Goal: Task Accomplishment & Management: Manage account settings

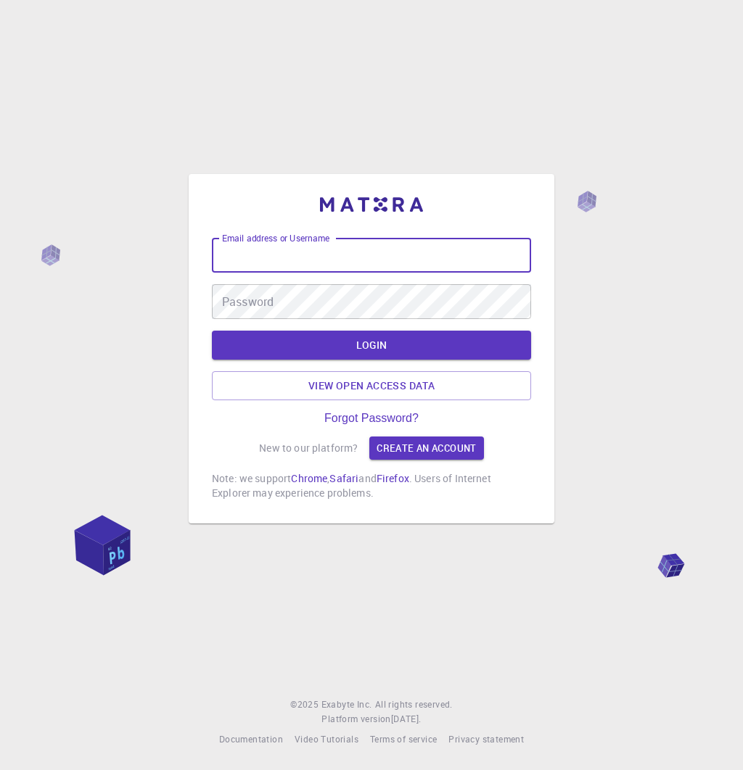
click at [403, 252] on input "Email address or Username" at bounding box center [371, 255] width 319 height 35
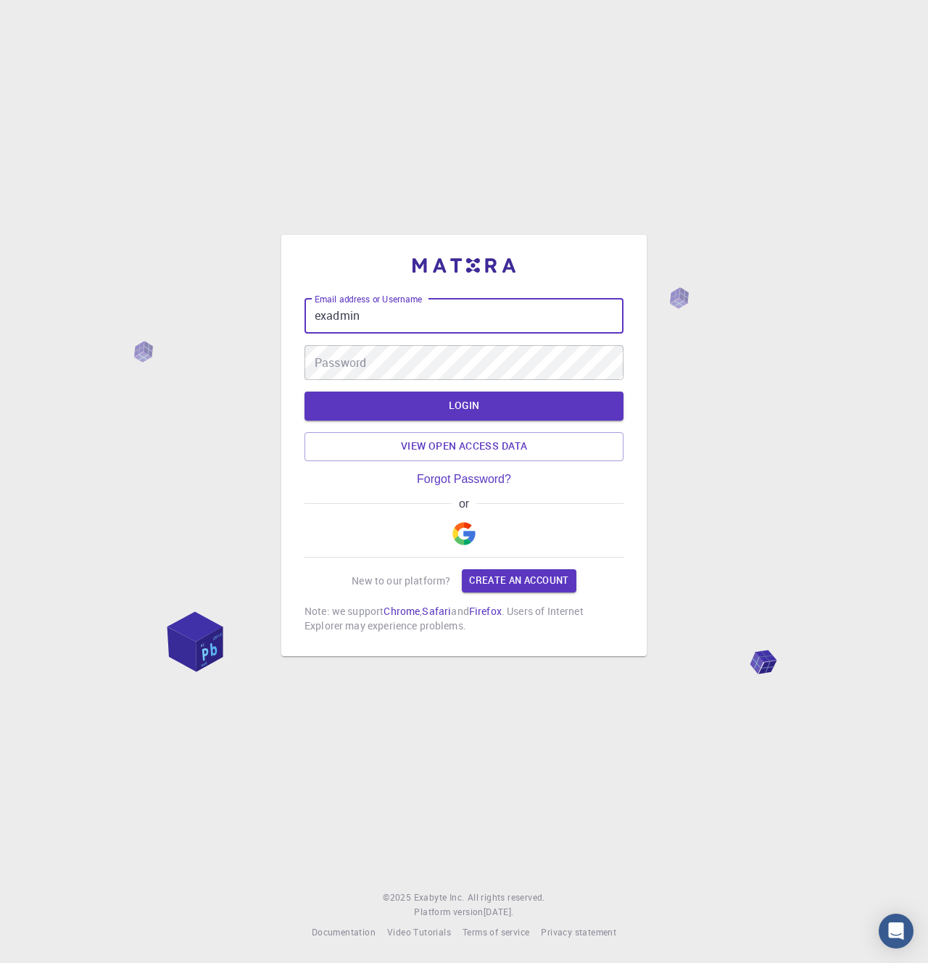
type input "exadmin"
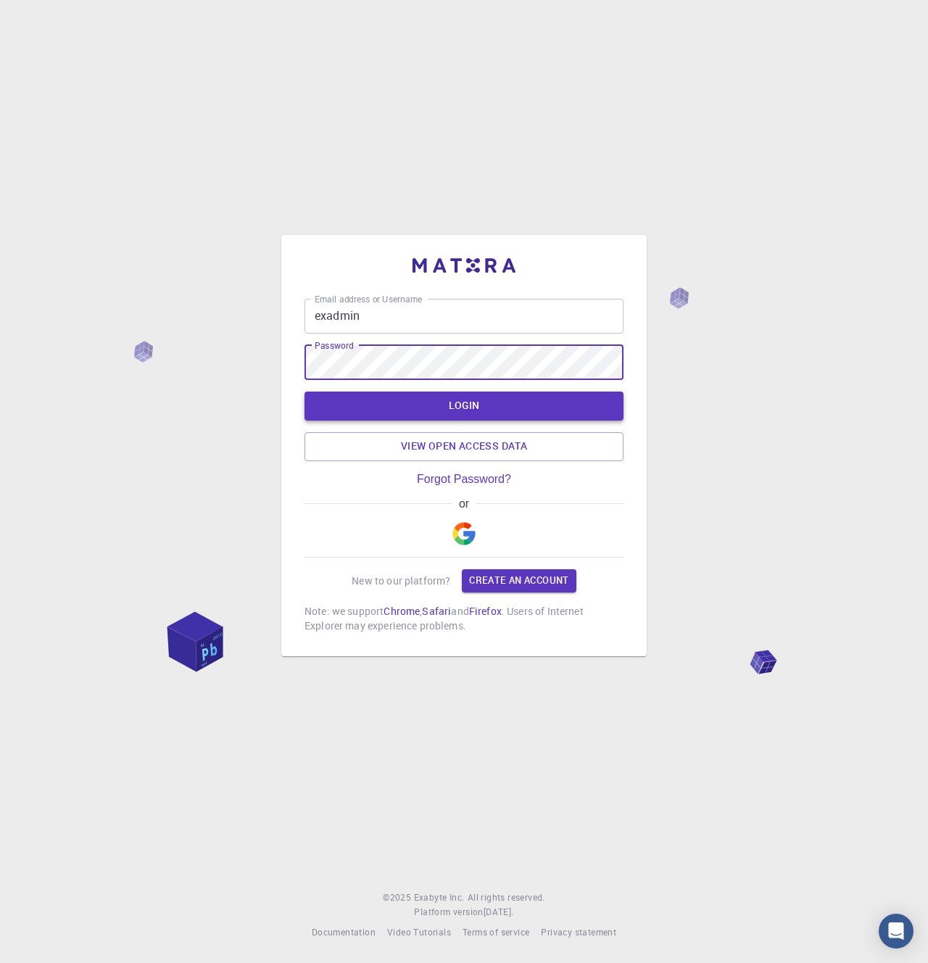
click at [357, 399] on button "LOGIN" at bounding box center [464, 406] width 319 height 29
click at [321, 407] on button "LOGIN" at bounding box center [464, 406] width 319 height 29
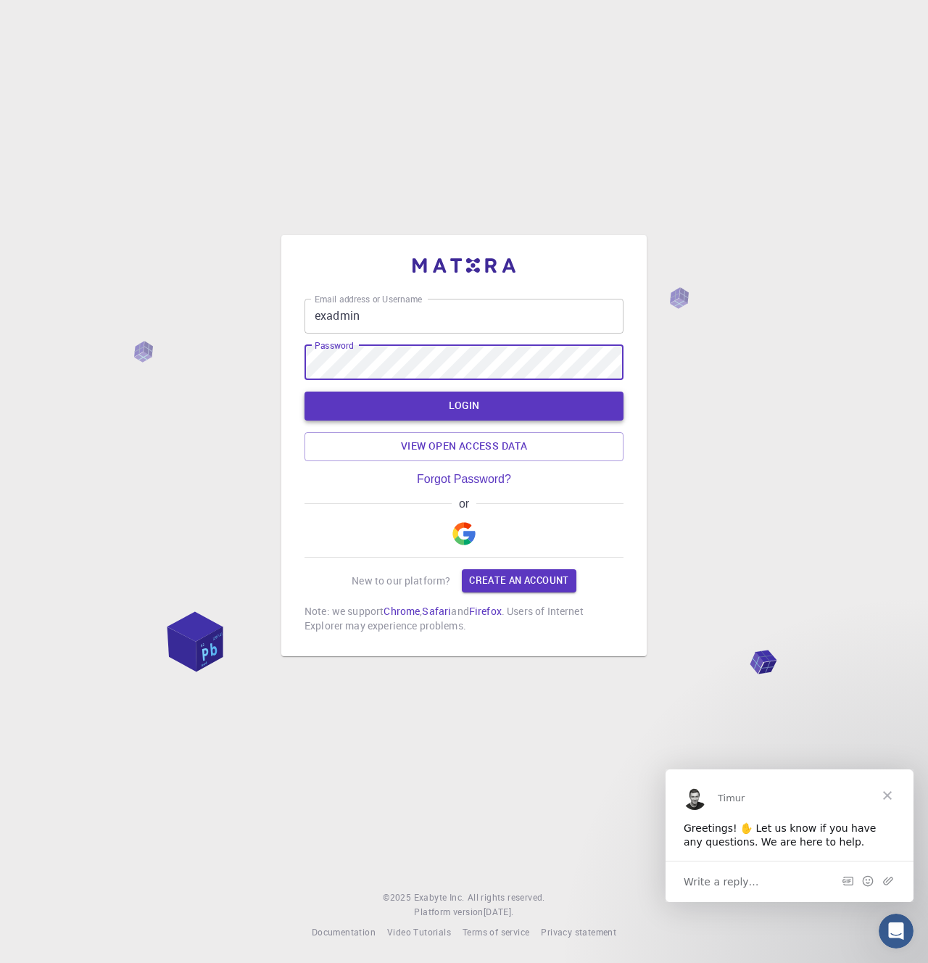
click at [348, 406] on button "LOGIN" at bounding box center [464, 406] width 319 height 29
